Goal: Transaction & Acquisition: Book appointment/travel/reservation

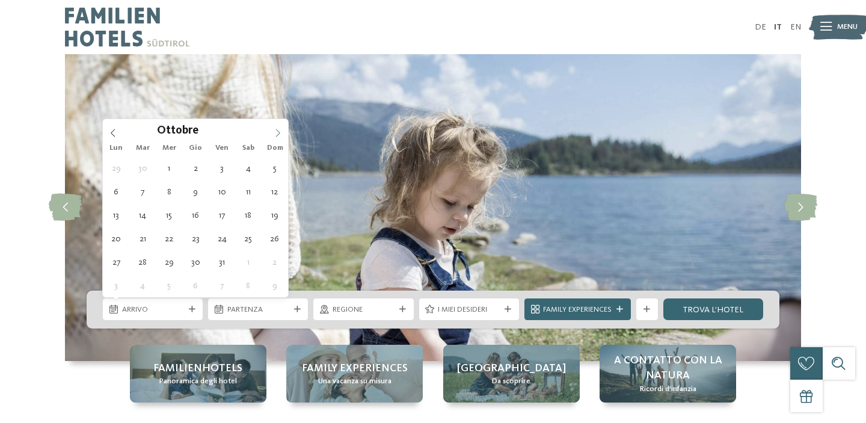
click at [275, 137] on icon at bounding box center [278, 133] width 8 height 8
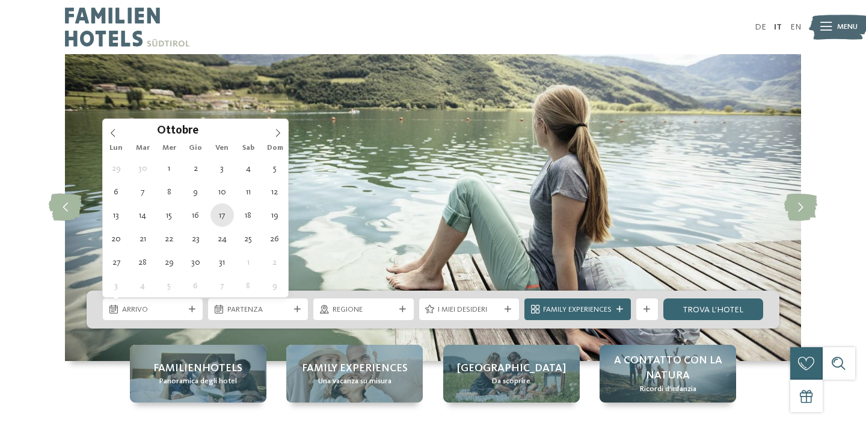
type div "[DATE]"
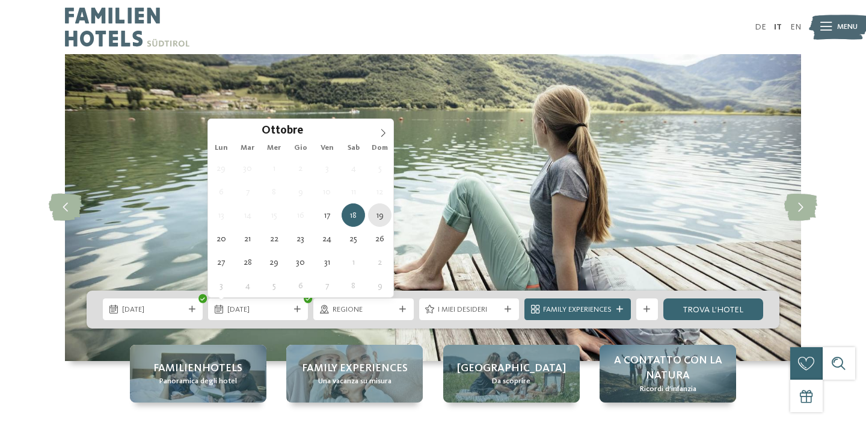
type div "[DATE]"
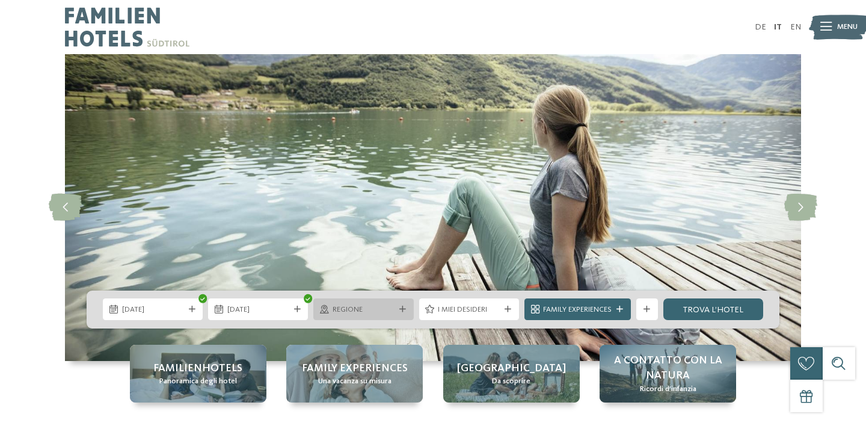
click at [401, 310] on icon at bounding box center [402, 309] width 7 height 7
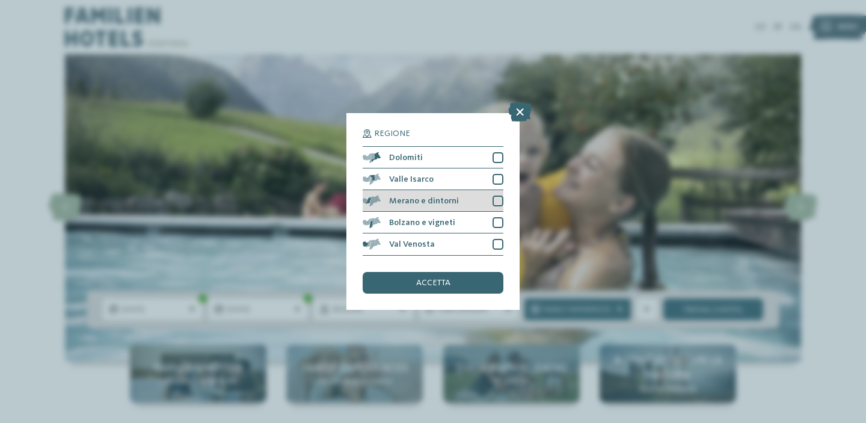
click at [496, 201] on div at bounding box center [498, 200] width 11 height 11
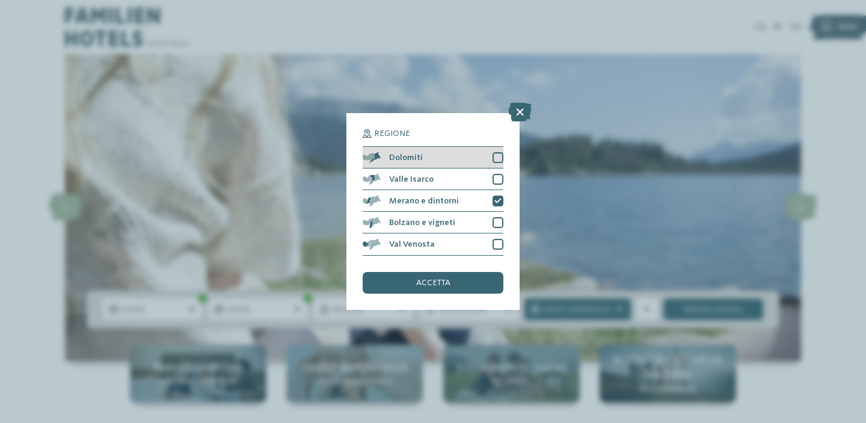
click at [497, 159] on div at bounding box center [498, 157] width 11 height 11
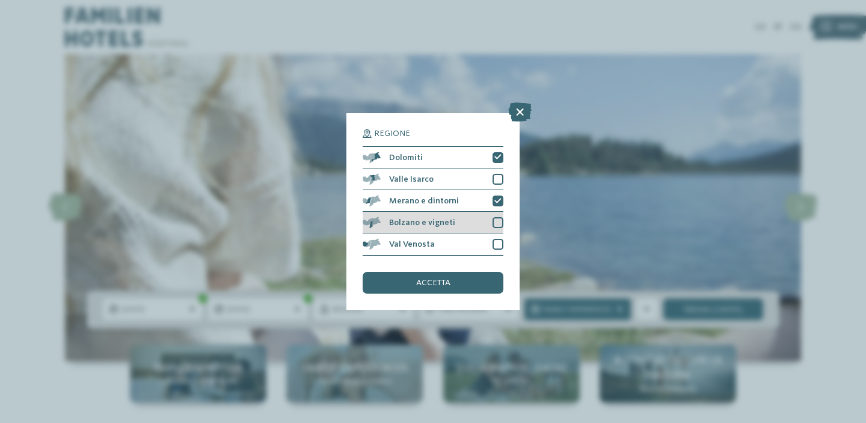
click at [501, 224] on div at bounding box center [498, 222] width 11 height 11
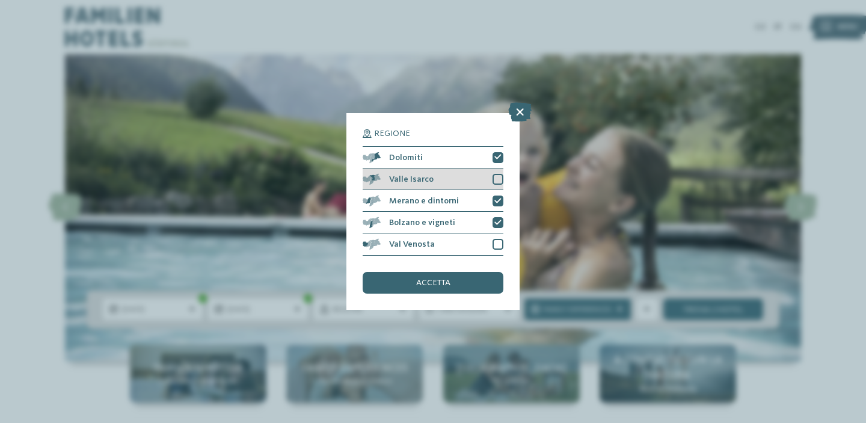
click at [497, 181] on div at bounding box center [498, 179] width 11 height 11
click at [467, 286] on div "accetta" at bounding box center [433, 283] width 141 height 22
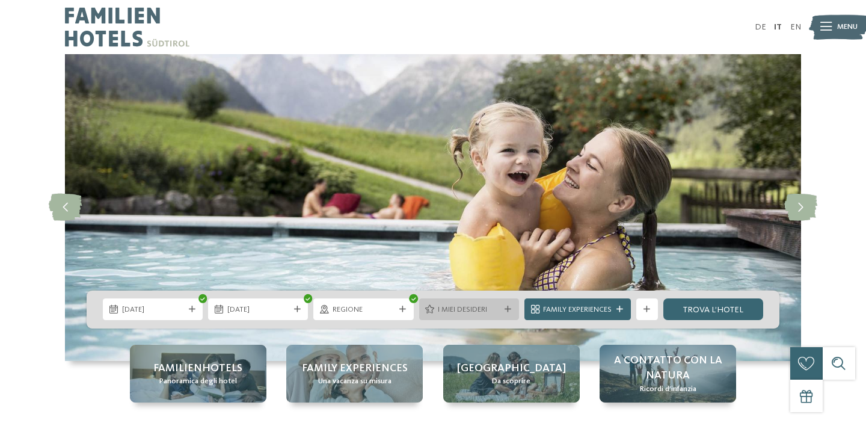
click at [505, 312] on icon at bounding box center [508, 309] width 7 height 7
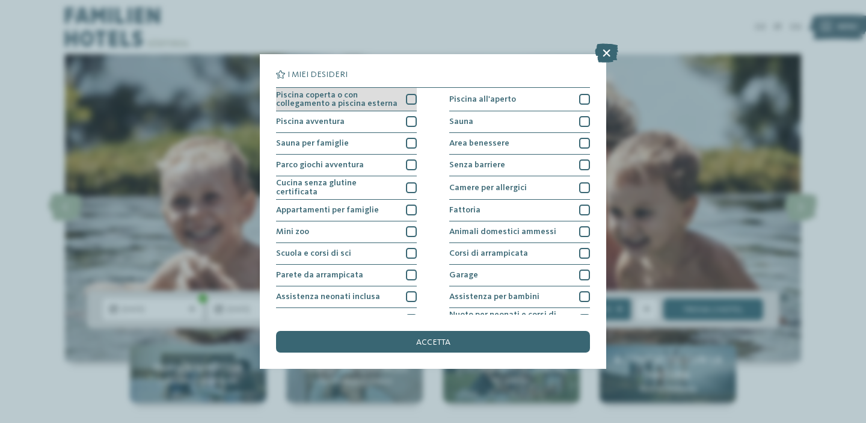
click at [410, 96] on div at bounding box center [411, 99] width 11 height 11
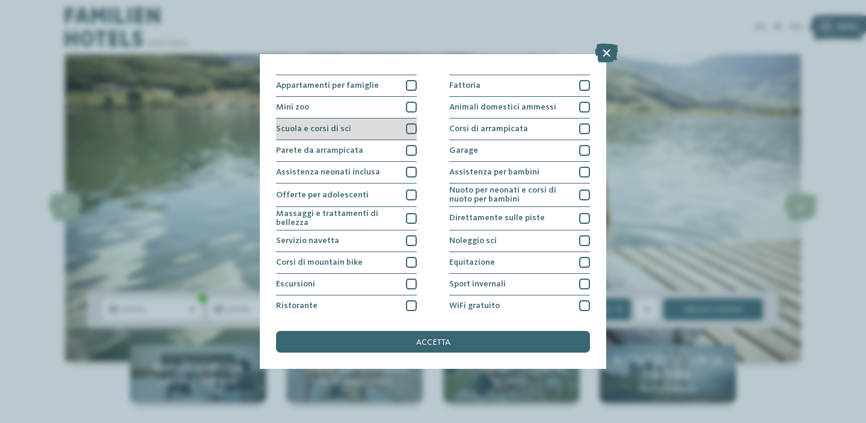
scroll to position [147, 0]
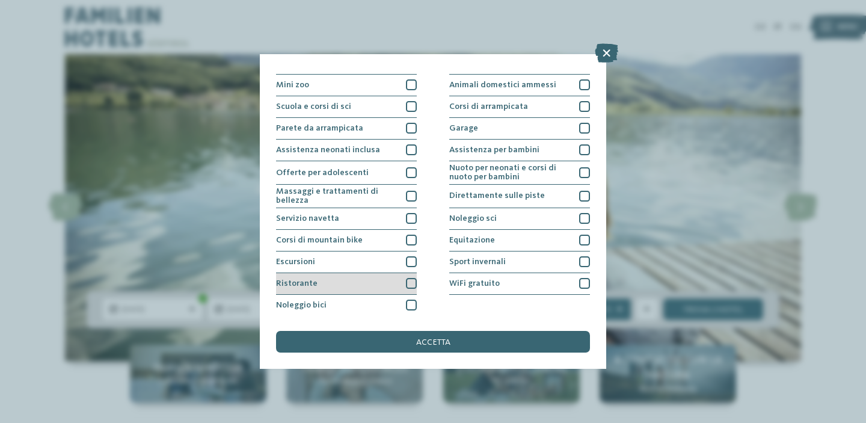
click at [413, 280] on div at bounding box center [411, 283] width 11 height 11
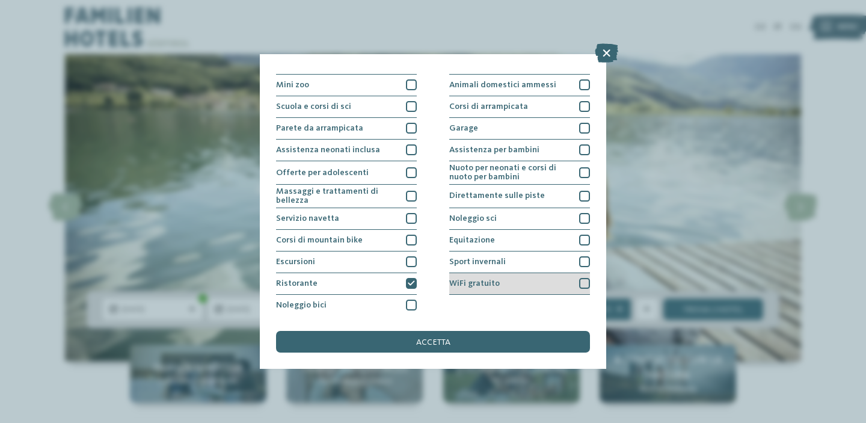
click at [584, 281] on div at bounding box center [584, 283] width 11 height 11
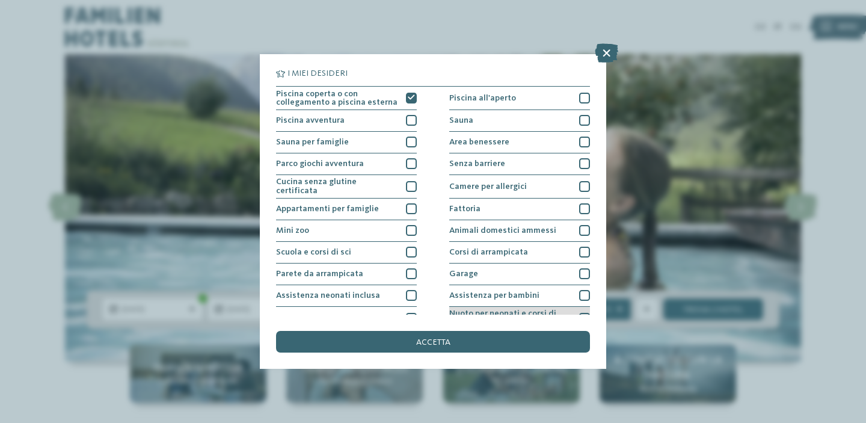
scroll to position [0, 0]
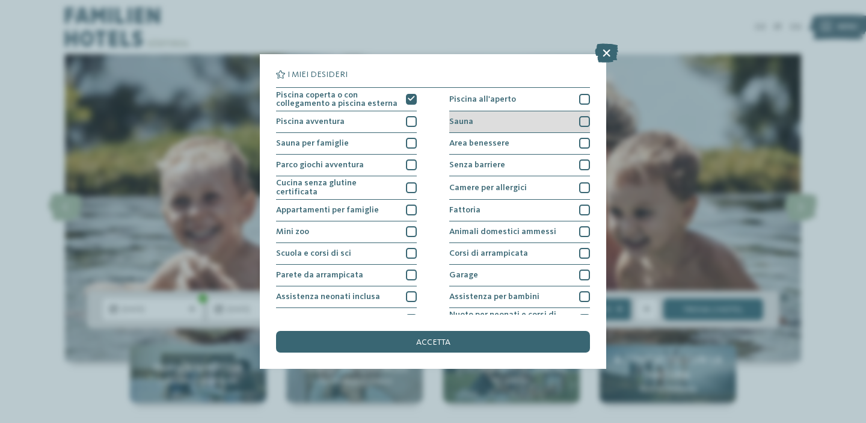
click at [580, 126] on div at bounding box center [584, 121] width 11 height 11
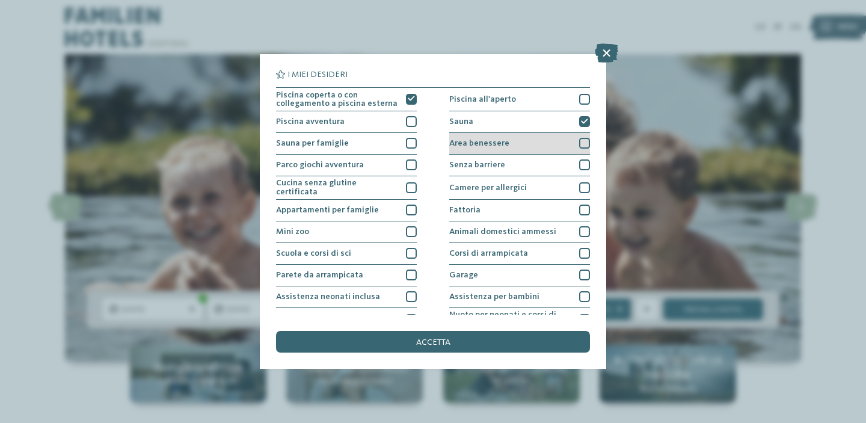
click at [582, 143] on div at bounding box center [584, 143] width 11 height 11
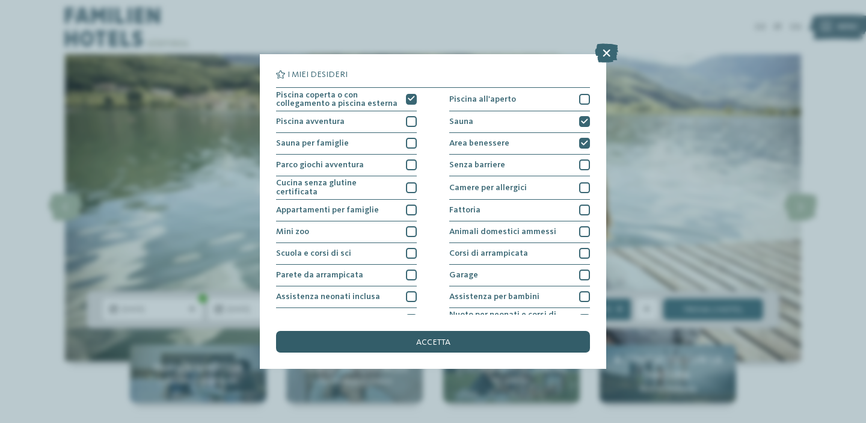
click at [478, 342] on div "accetta" at bounding box center [433, 342] width 314 height 22
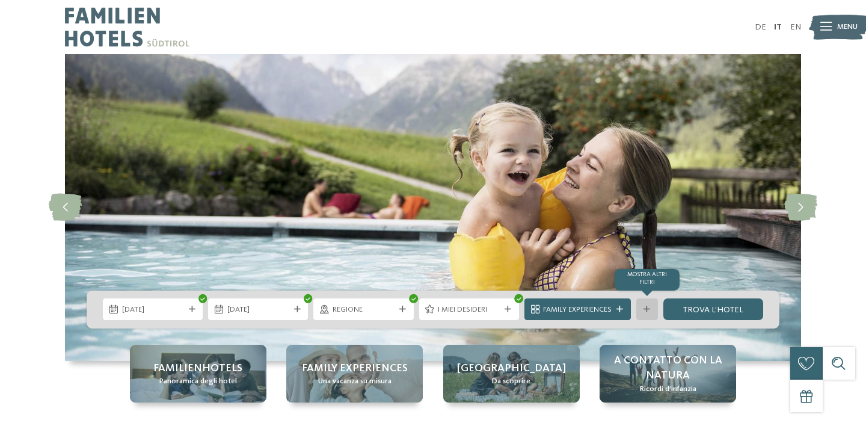
click at [648, 311] on icon at bounding box center [647, 309] width 7 height 7
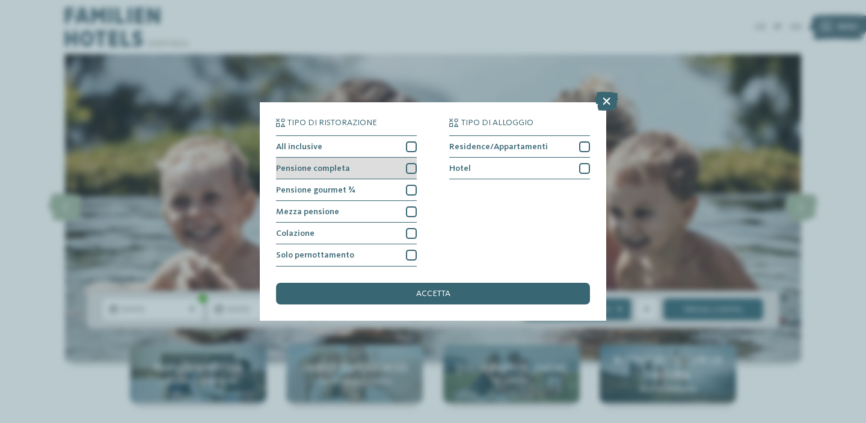
click at [415, 171] on div at bounding box center [411, 168] width 11 height 11
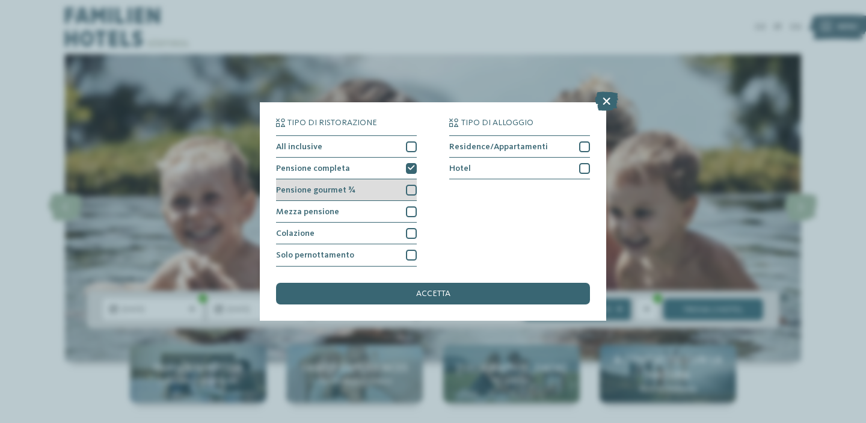
click at [413, 191] on div at bounding box center [411, 190] width 11 height 11
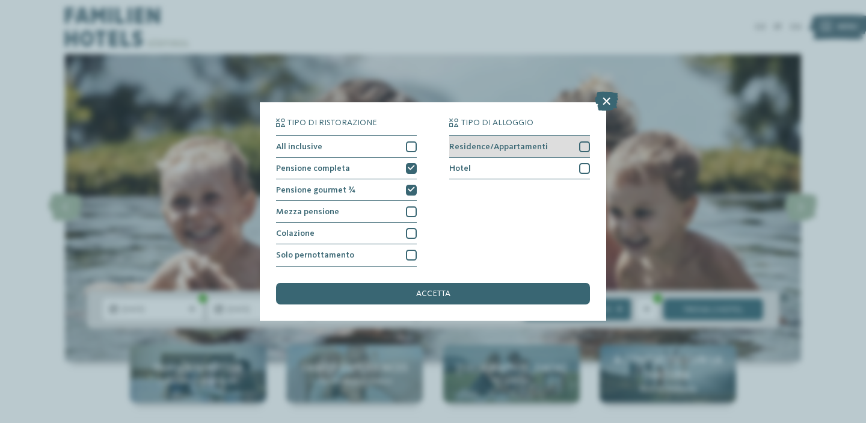
click at [581, 149] on div at bounding box center [584, 146] width 11 height 11
click at [586, 168] on div at bounding box center [584, 168] width 11 height 11
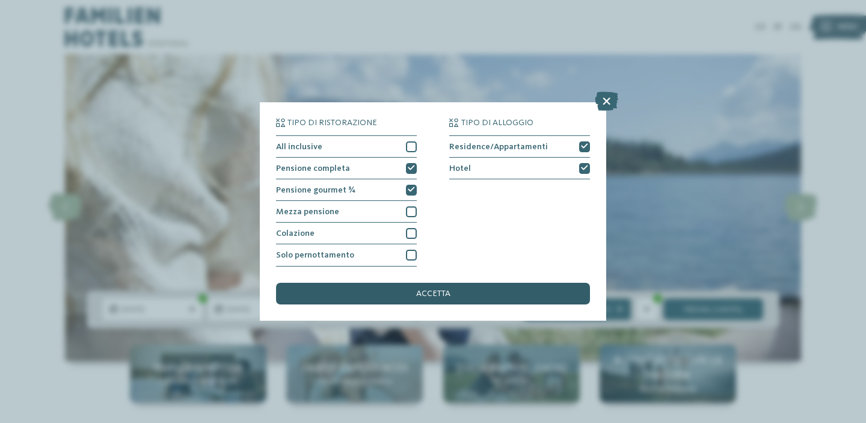
click at [533, 294] on div "accetta" at bounding box center [433, 294] width 314 height 22
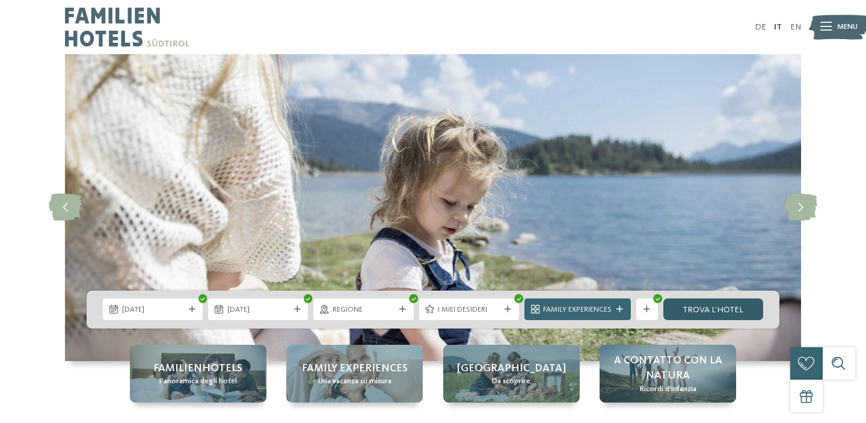
click at [710, 309] on link "trova l’hotel" at bounding box center [713, 309] width 100 height 22
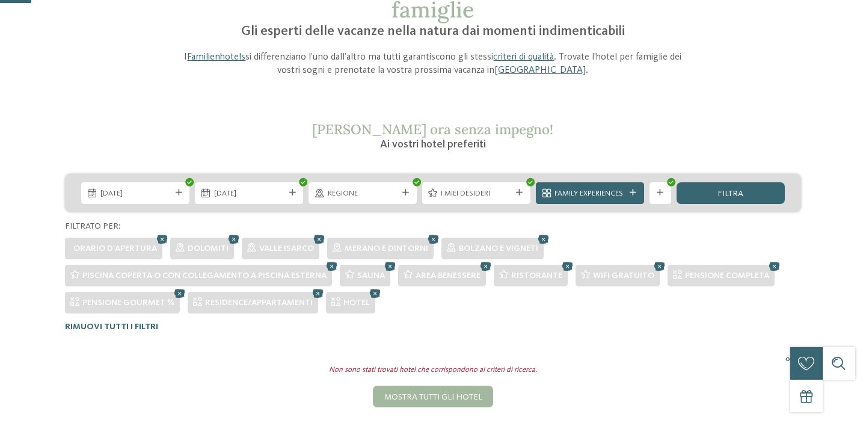
scroll to position [135, 0]
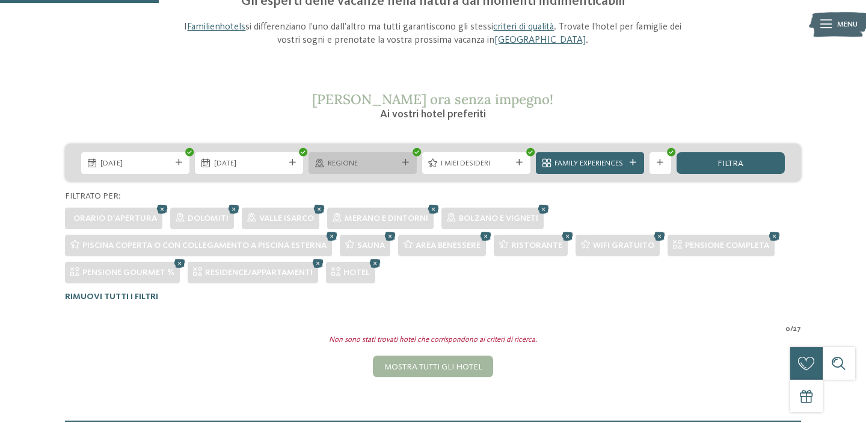
click at [374, 167] on span "Regione" at bounding box center [363, 163] width 70 height 11
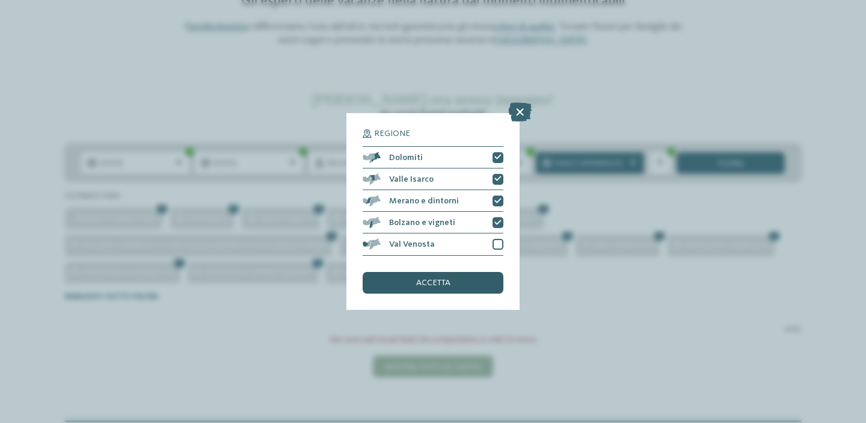
click at [432, 280] on span "accetta" at bounding box center [433, 282] width 34 height 8
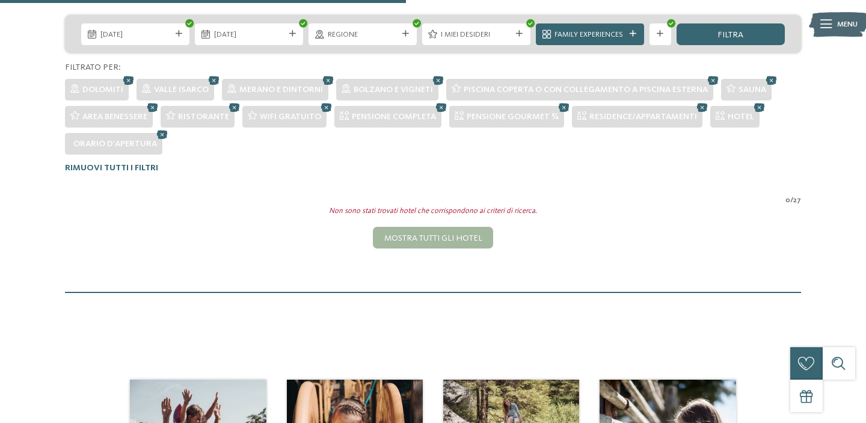
scroll to position [236, 0]
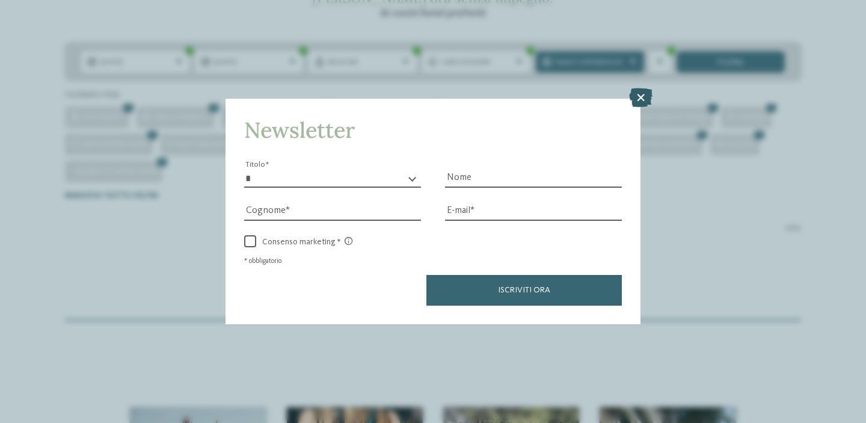
click at [650, 100] on icon at bounding box center [640, 97] width 23 height 19
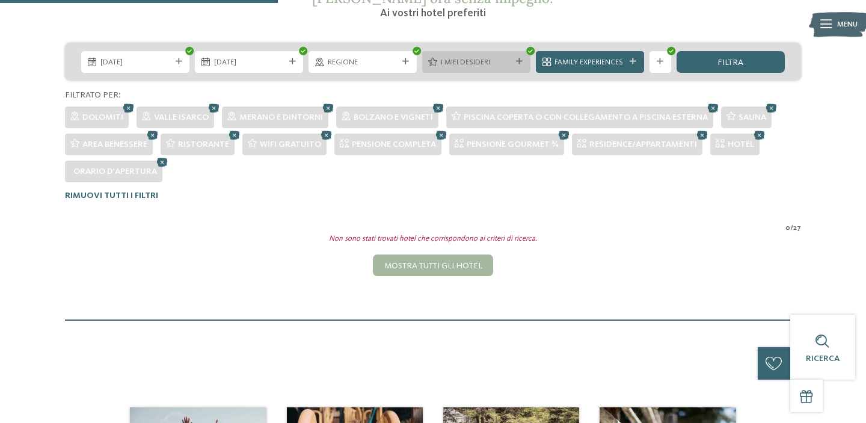
click at [507, 60] on span "I miei desideri" at bounding box center [476, 62] width 70 height 11
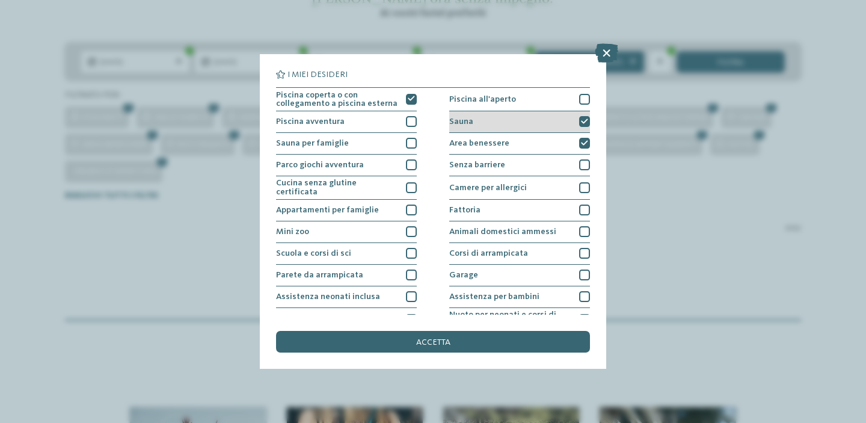
click at [583, 124] on icon at bounding box center [584, 121] width 7 height 7
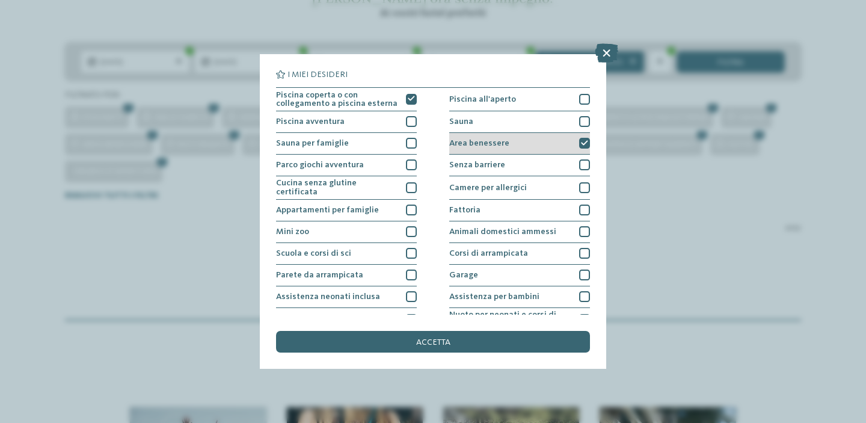
click at [585, 141] on icon at bounding box center [584, 143] width 7 height 7
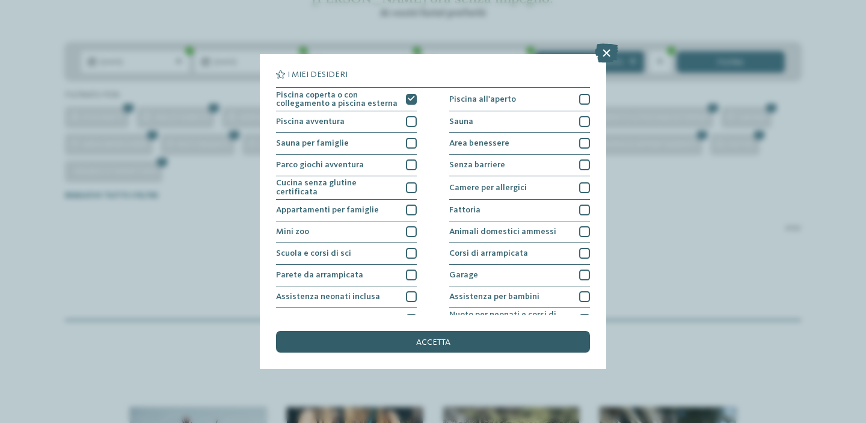
click at [501, 342] on div "accetta" at bounding box center [433, 342] width 314 height 22
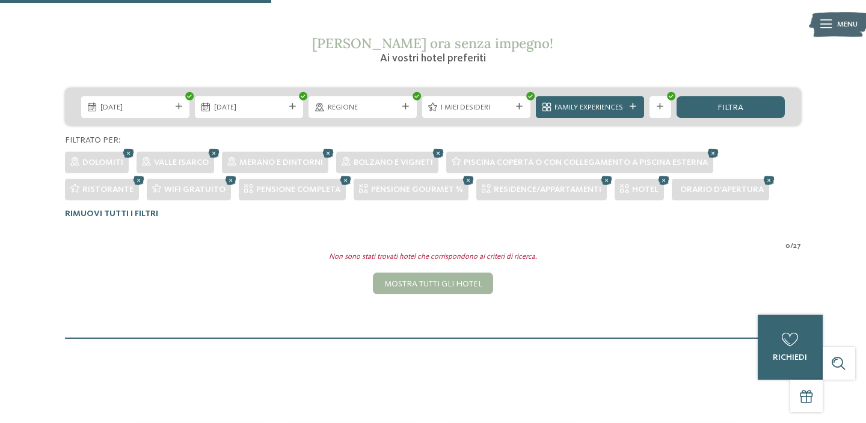
scroll to position [153, 0]
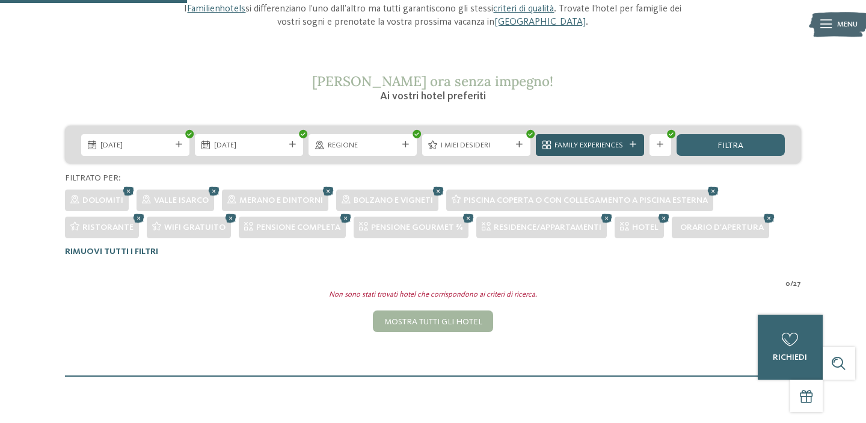
click at [633, 147] on icon at bounding box center [633, 144] width 7 height 7
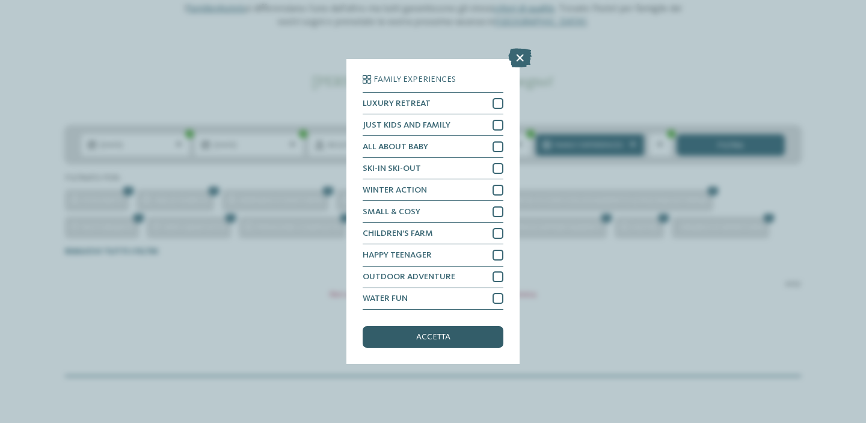
click at [453, 341] on div "accetta" at bounding box center [433, 337] width 141 height 22
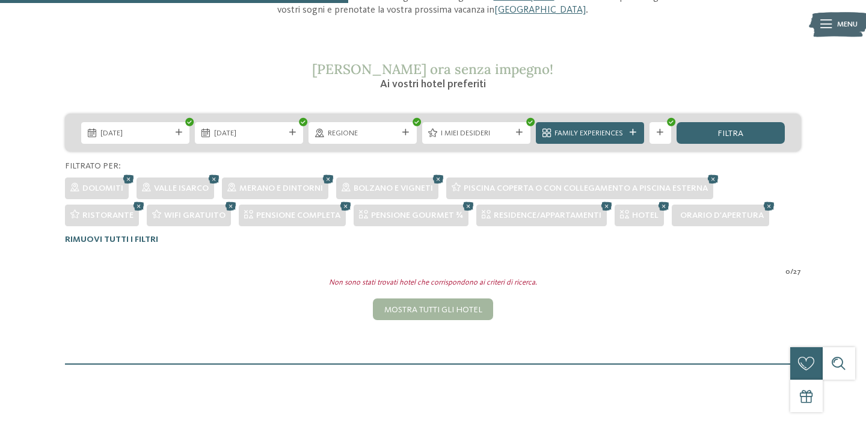
scroll to position [22, 0]
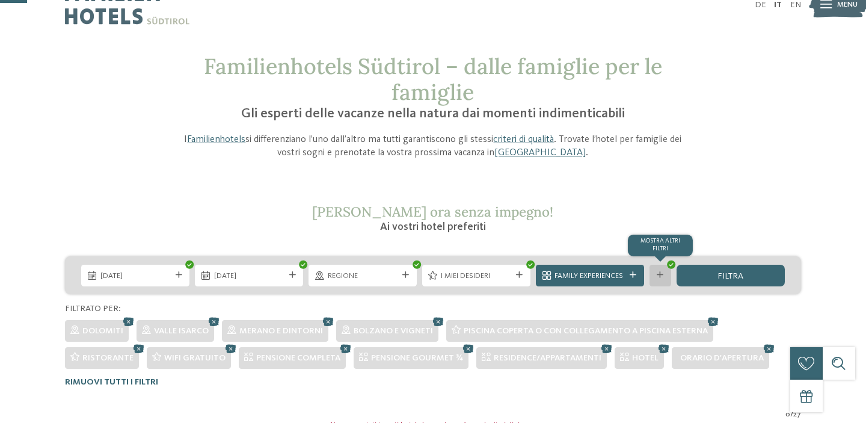
click at [667, 276] on div "mostra altri filtri" at bounding box center [661, 276] width 22 height 22
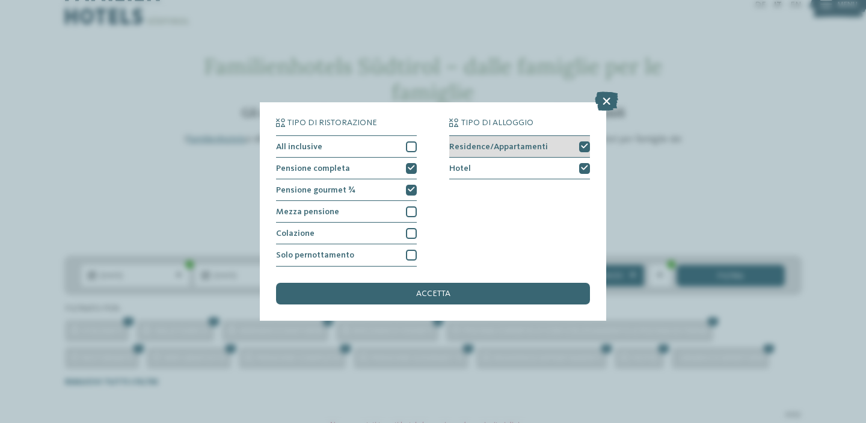
click at [587, 151] on div at bounding box center [584, 146] width 11 height 11
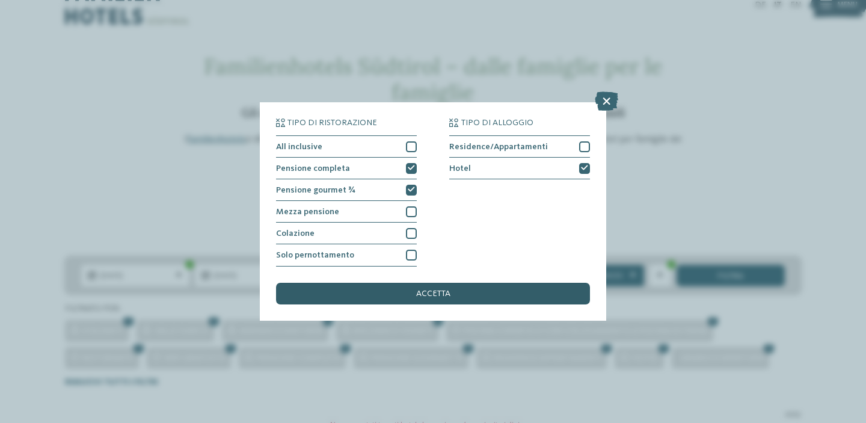
click at [531, 291] on div "accetta" at bounding box center [433, 294] width 314 height 22
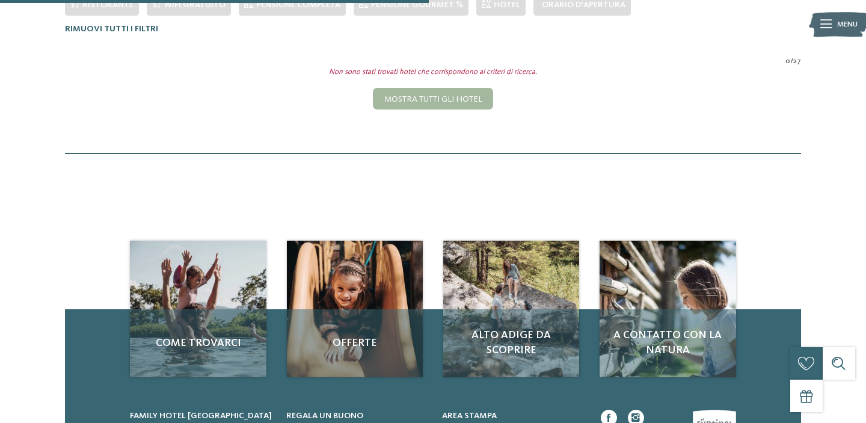
scroll to position [238, 0]
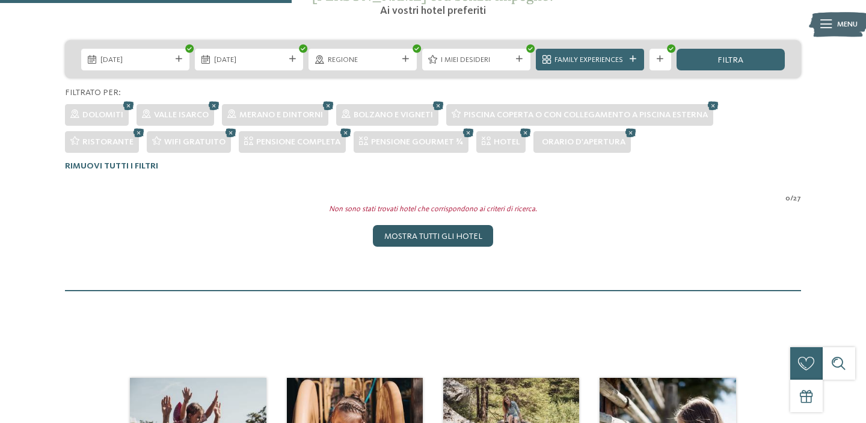
click at [469, 240] on div "Mostra tutti gli hotel" at bounding box center [433, 236] width 120 height 22
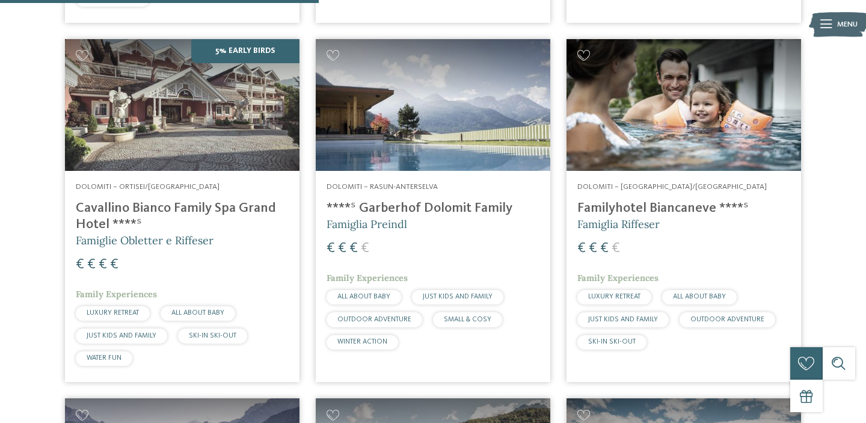
scroll to position [1367, 0]
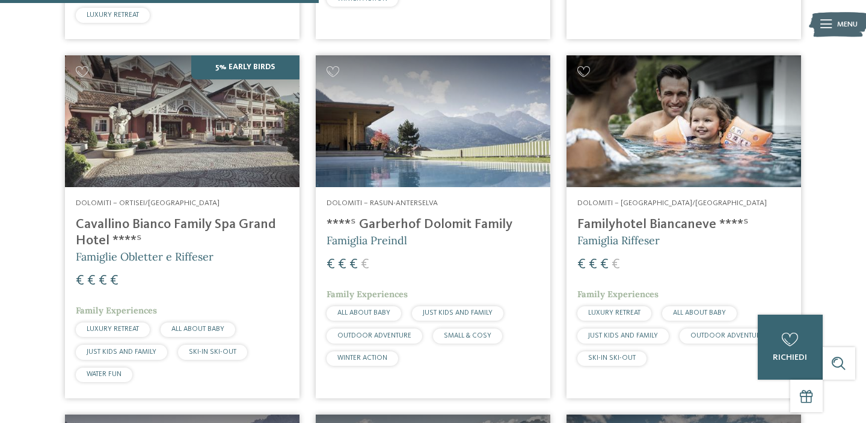
click at [661, 141] on img at bounding box center [684, 121] width 235 height 132
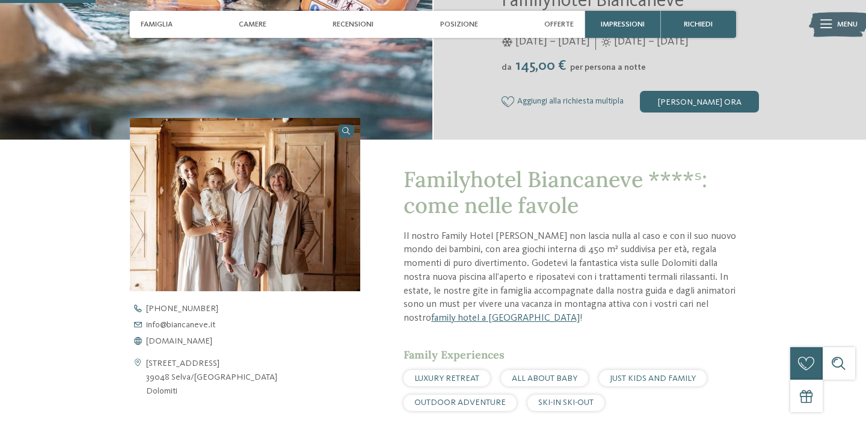
scroll to position [387, 0]
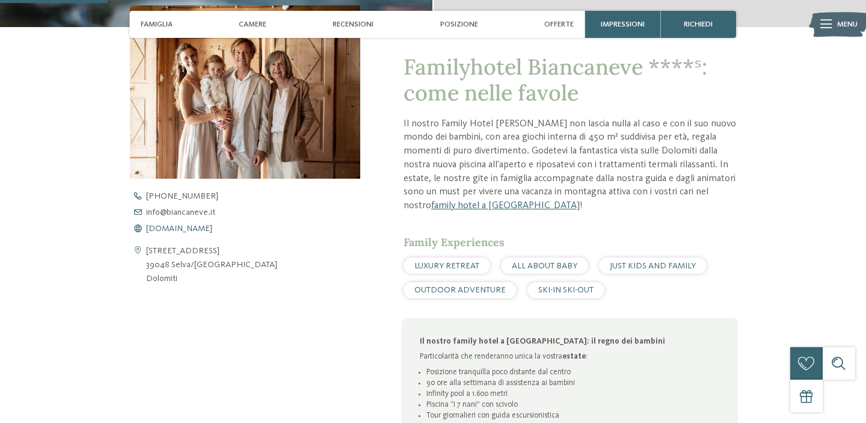
click at [162, 229] on span "www.biancaneve.it" at bounding box center [179, 228] width 66 height 8
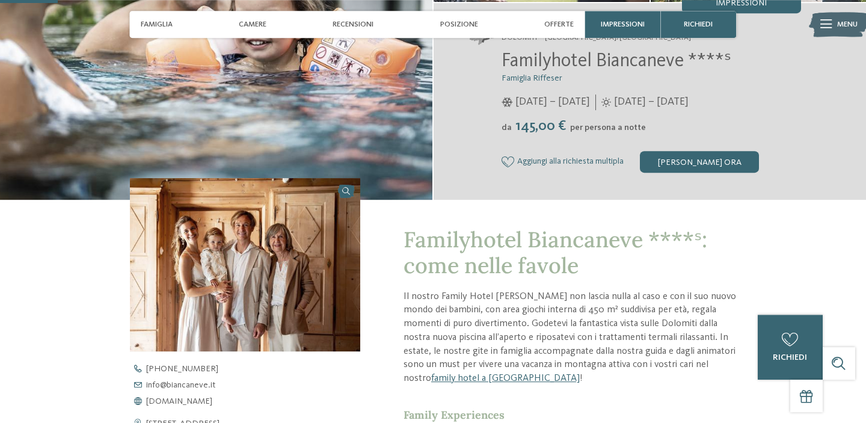
scroll to position [0, 0]
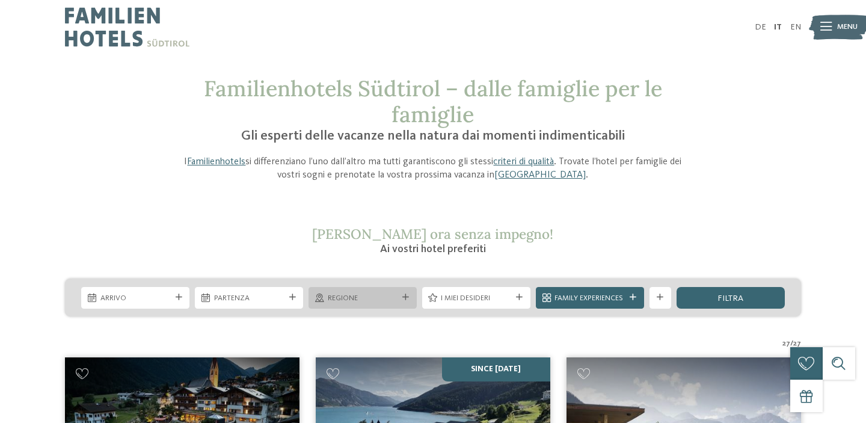
click at [405, 296] on icon at bounding box center [405, 297] width 7 height 7
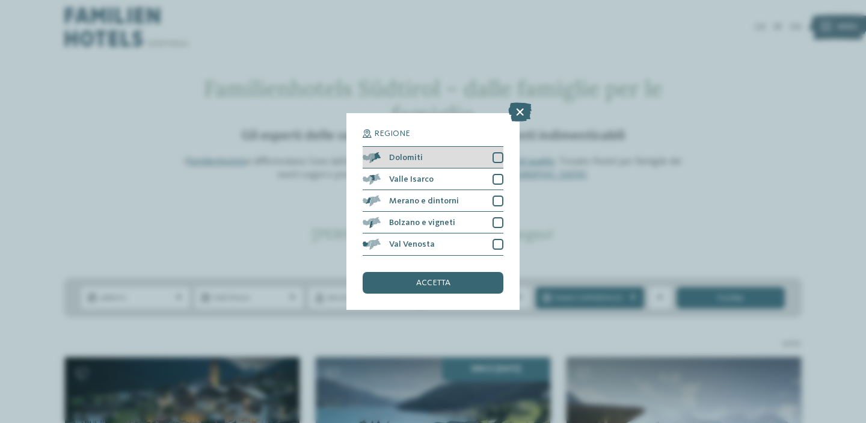
click at [496, 161] on div at bounding box center [498, 157] width 11 height 11
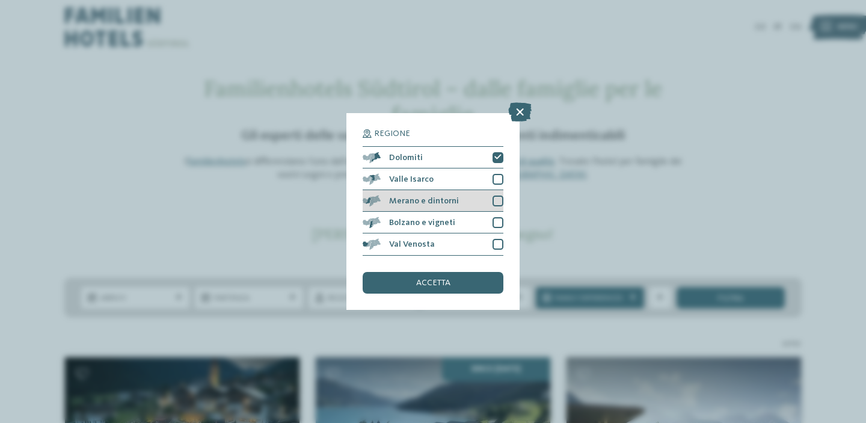
click at [499, 201] on div at bounding box center [498, 200] width 11 height 11
click at [499, 222] on div at bounding box center [498, 222] width 11 height 11
click at [484, 285] on div "accetta" at bounding box center [433, 283] width 141 height 22
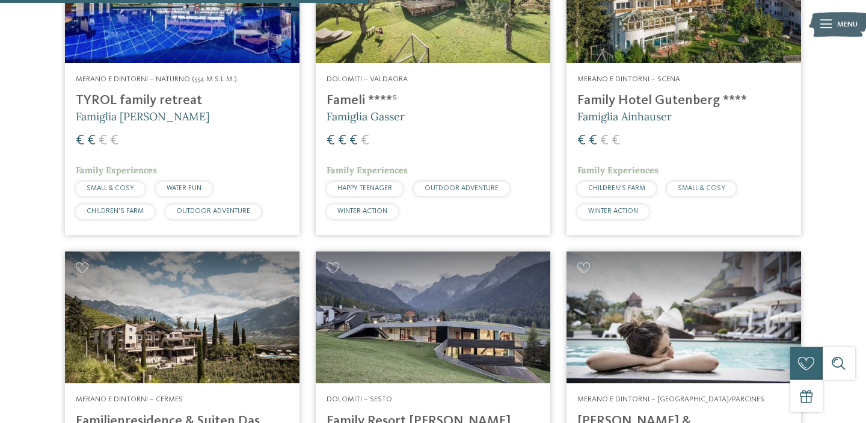
scroll to position [1068, 0]
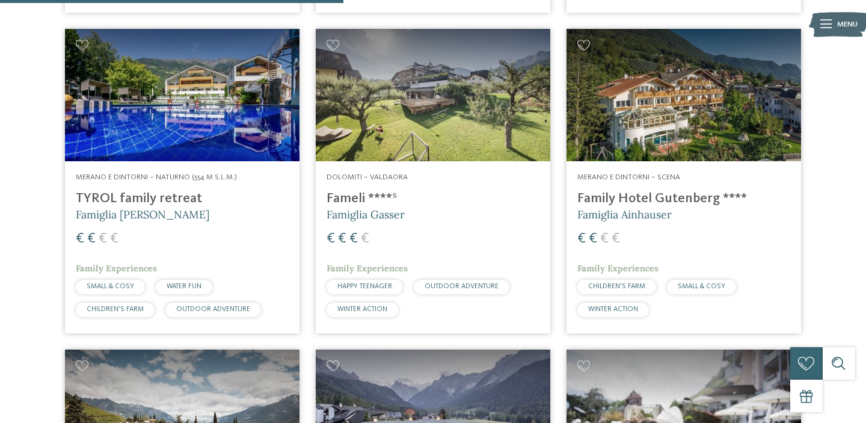
click at [171, 150] on img at bounding box center [182, 95] width 235 height 132
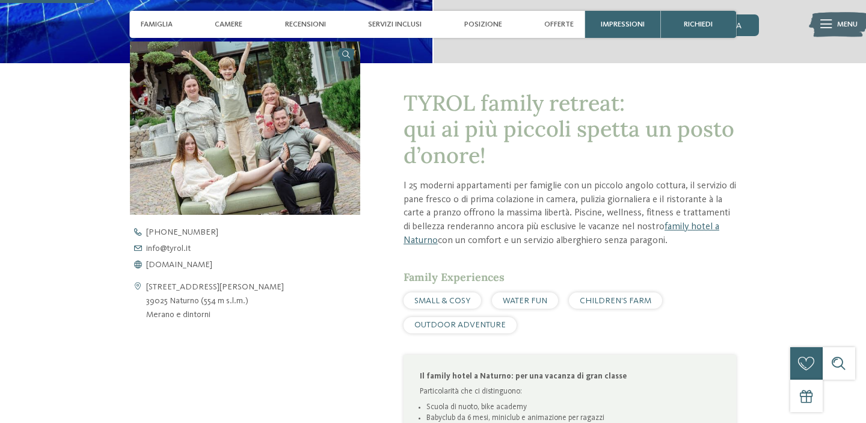
scroll to position [380, 0]
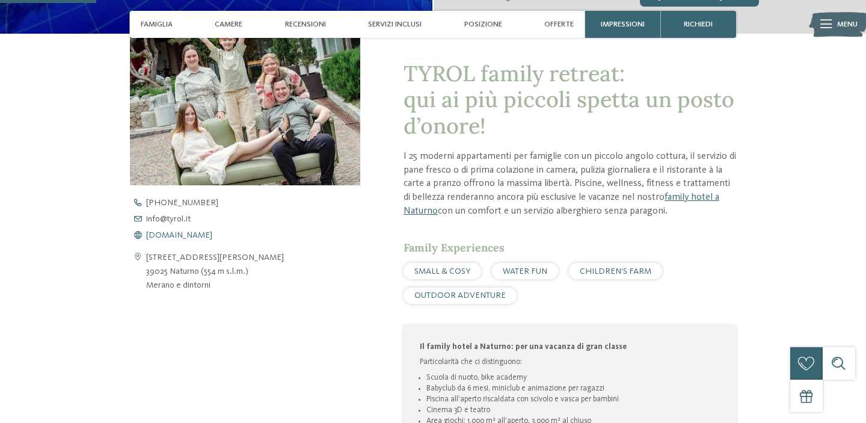
click at [178, 234] on span "www.tyrol.it" at bounding box center [179, 235] width 66 height 8
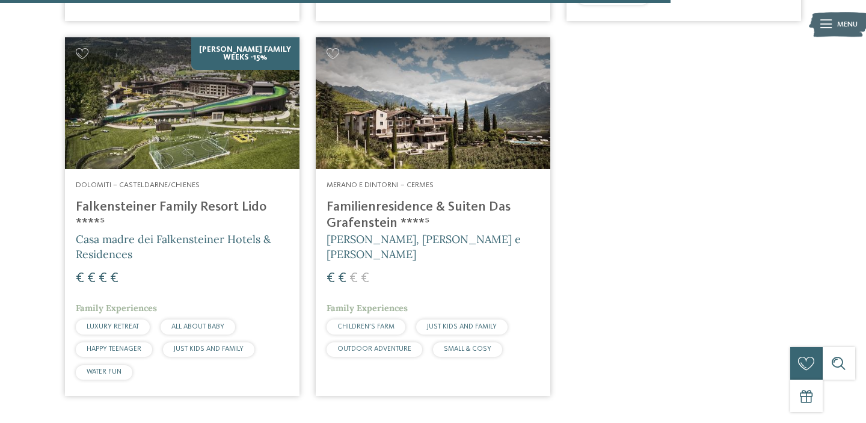
scroll to position [2122, 0]
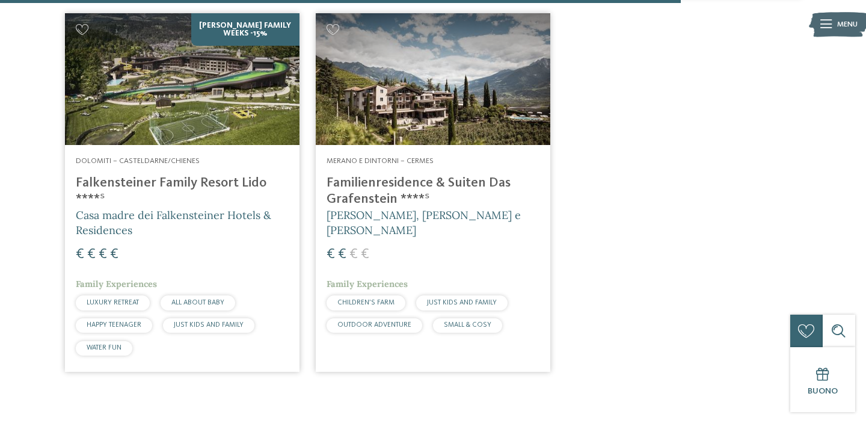
click at [461, 175] on h4 "Familienresidence & Suiten Das Grafenstein ****ˢ" at bounding box center [433, 191] width 213 height 32
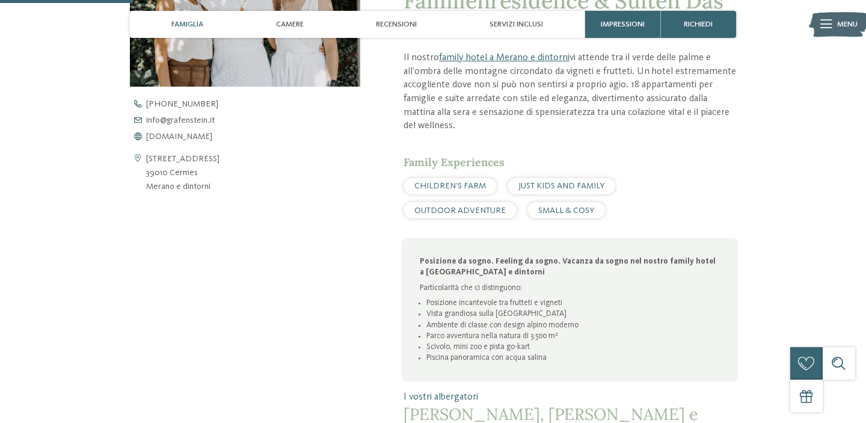
scroll to position [586, 0]
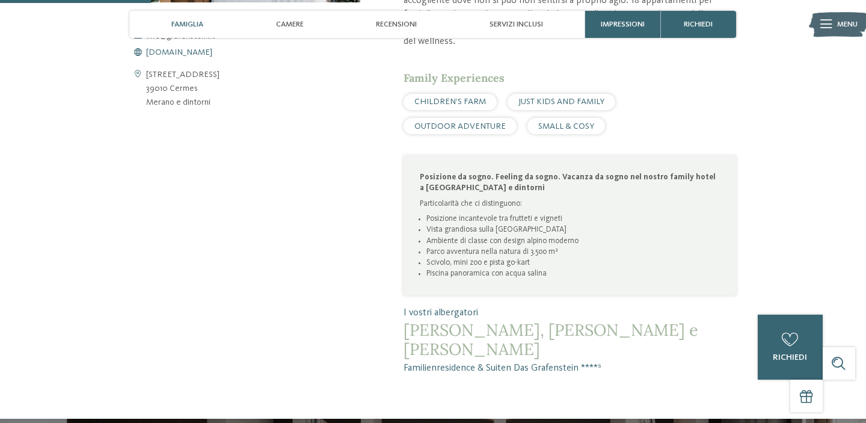
click at [174, 53] on span "[DOMAIN_NAME]" at bounding box center [179, 52] width 66 height 8
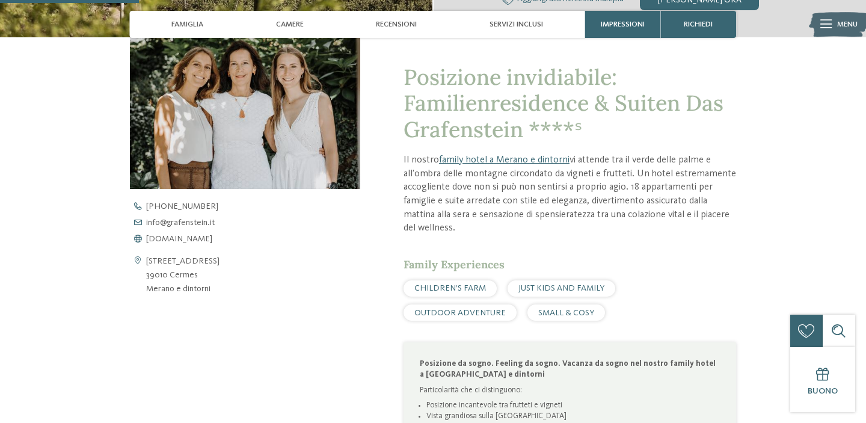
scroll to position [0, 0]
